Goal: Find specific page/section: Find specific page/section

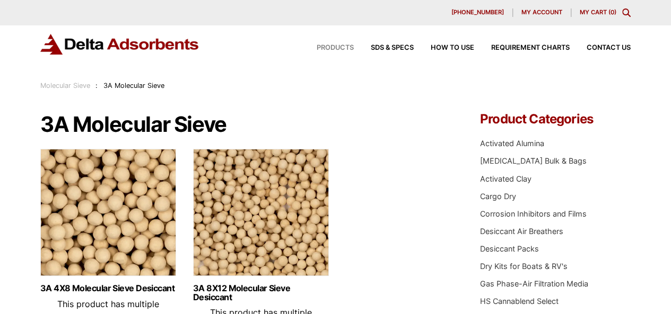
click at [321, 47] on span "Products" at bounding box center [334, 48] width 37 height 7
click at [327, 43] on div "Products SDS & SPECS How to Use Requirement Charts Contact Us" at bounding box center [464, 47] width 339 height 15
click at [333, 47] on span "Products" at bounding box center [334, 48] width 37 height 7
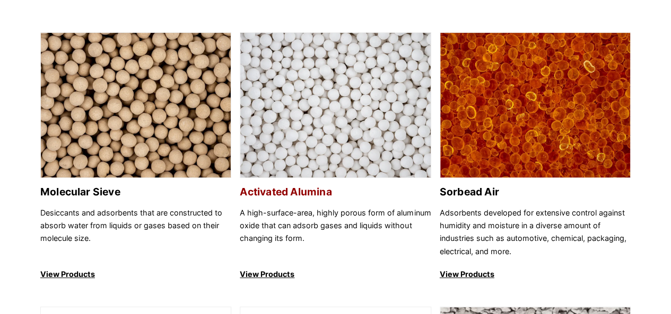
scroll to position [106, 0]
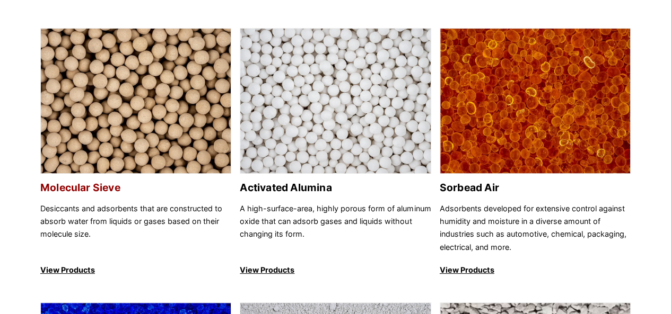
click at [81, 270] on p "View Products" at bounding box center [135, 270] width 191 height 13
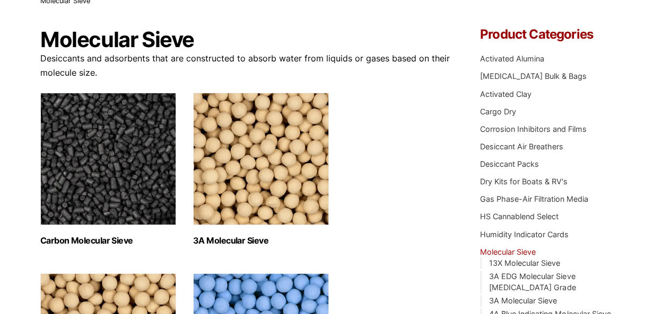
scroll to position [159, 0]
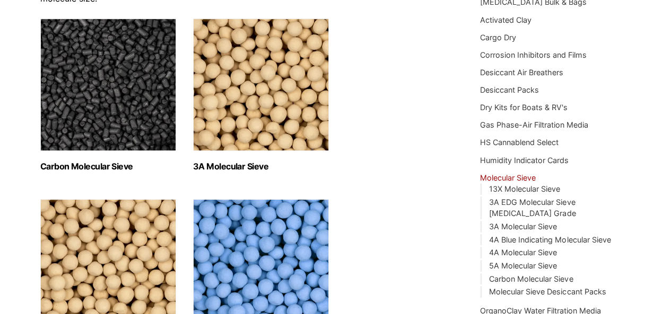
click at [103, 166] on h2 "Carbon Molecular Sieve (1)" at bounding box center [108, 167] width 136 height 10
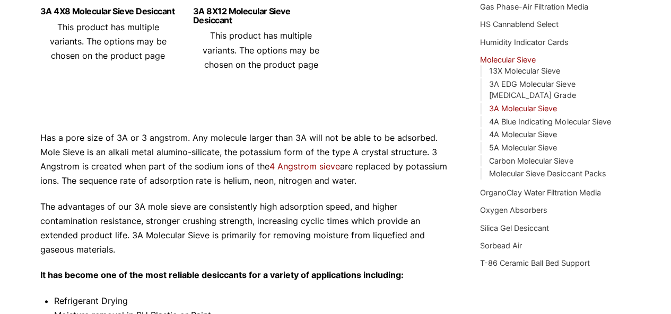
scroll to position [424, 0]
